Goal: Find specific page/section: Find specific page/section

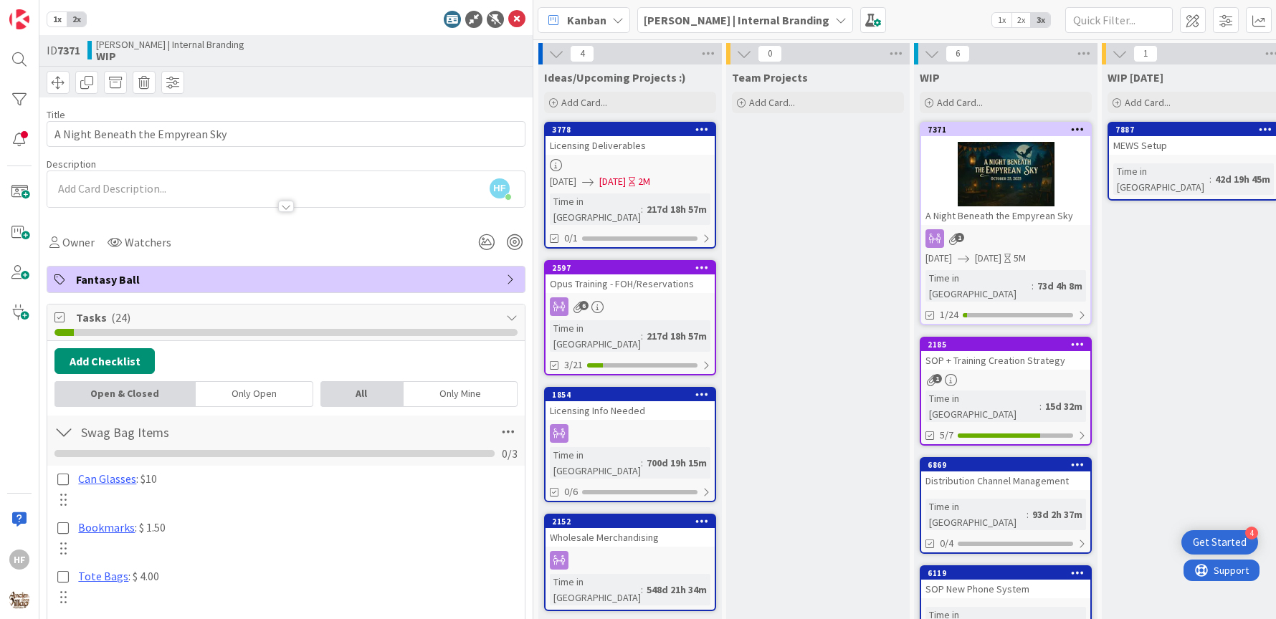
scroll to position [57, 0]
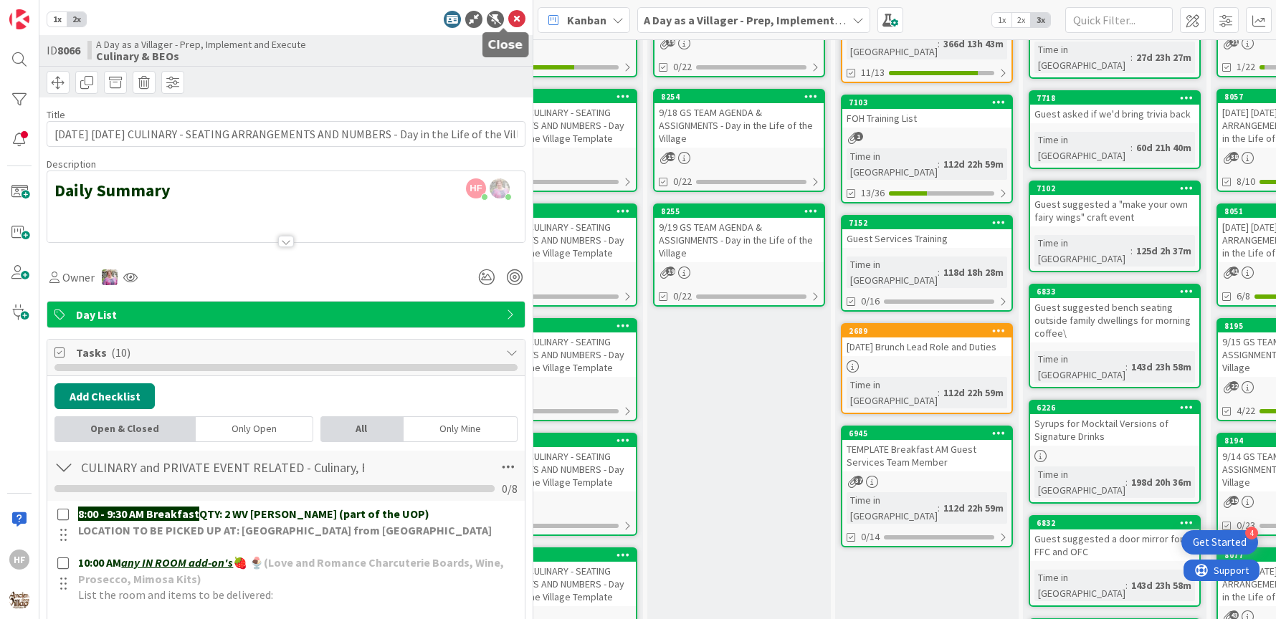
click at [508, 21] on icon at bounding box center [516, 19] width 17 height 17
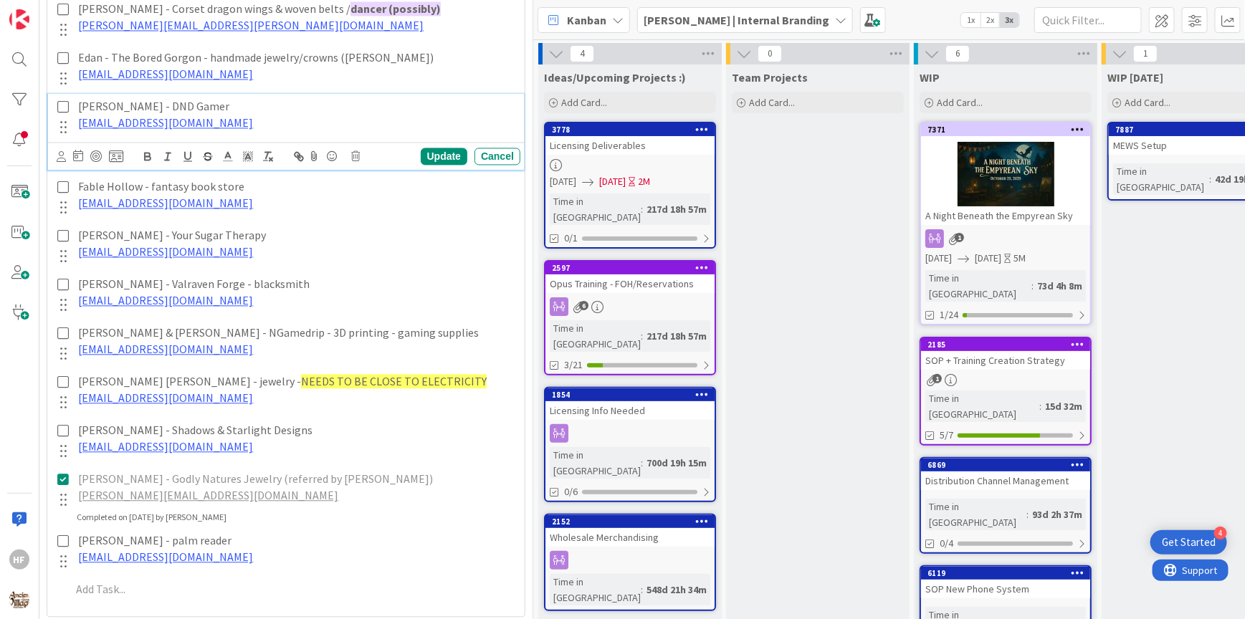
scroll to position [1286, 0]
